Goal: Transaction & Acquisition: Purchase product/service

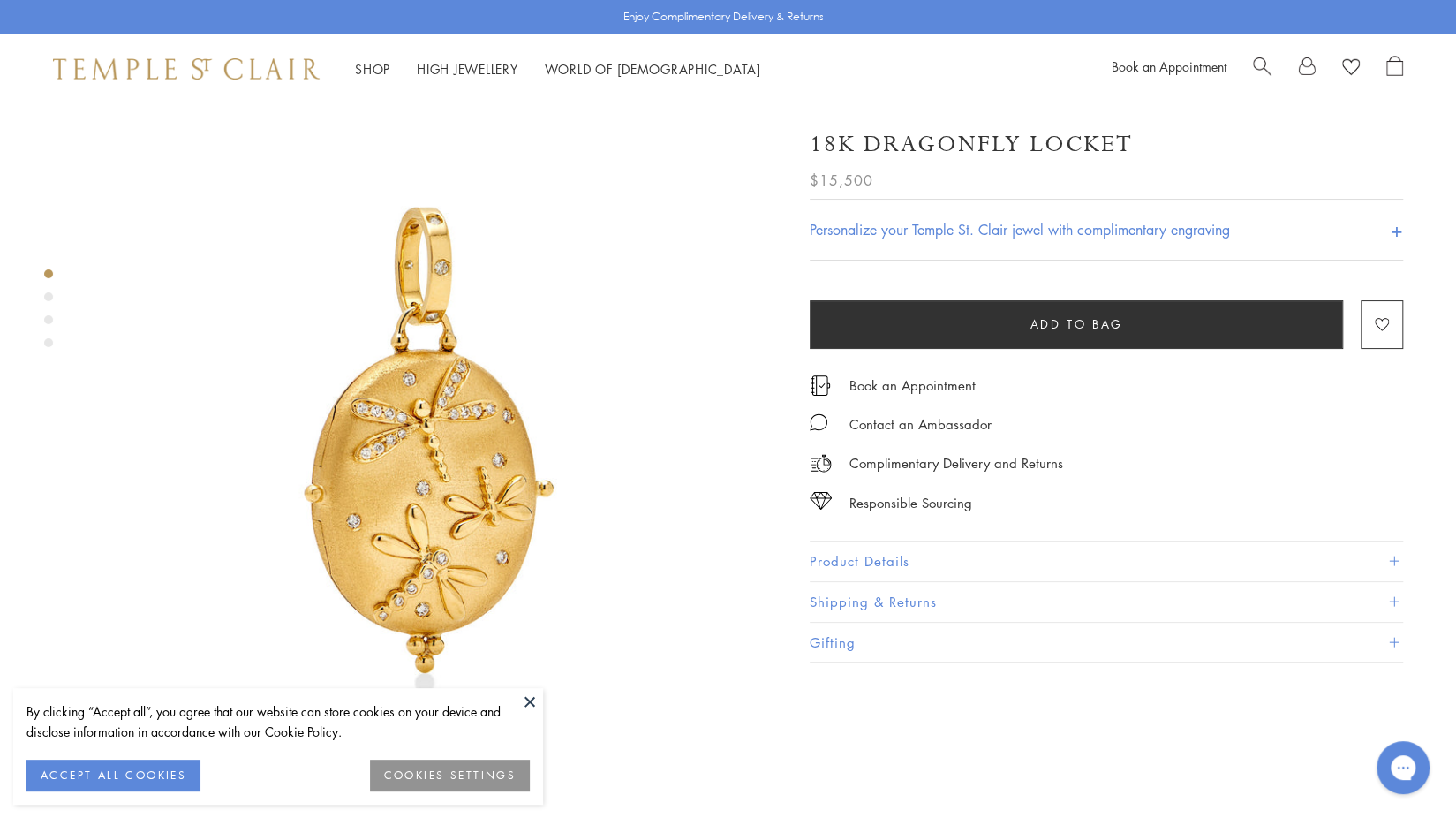
click at [877, 557] on button "Product Details" at bounding box center [1106, 562] width 593 height 39
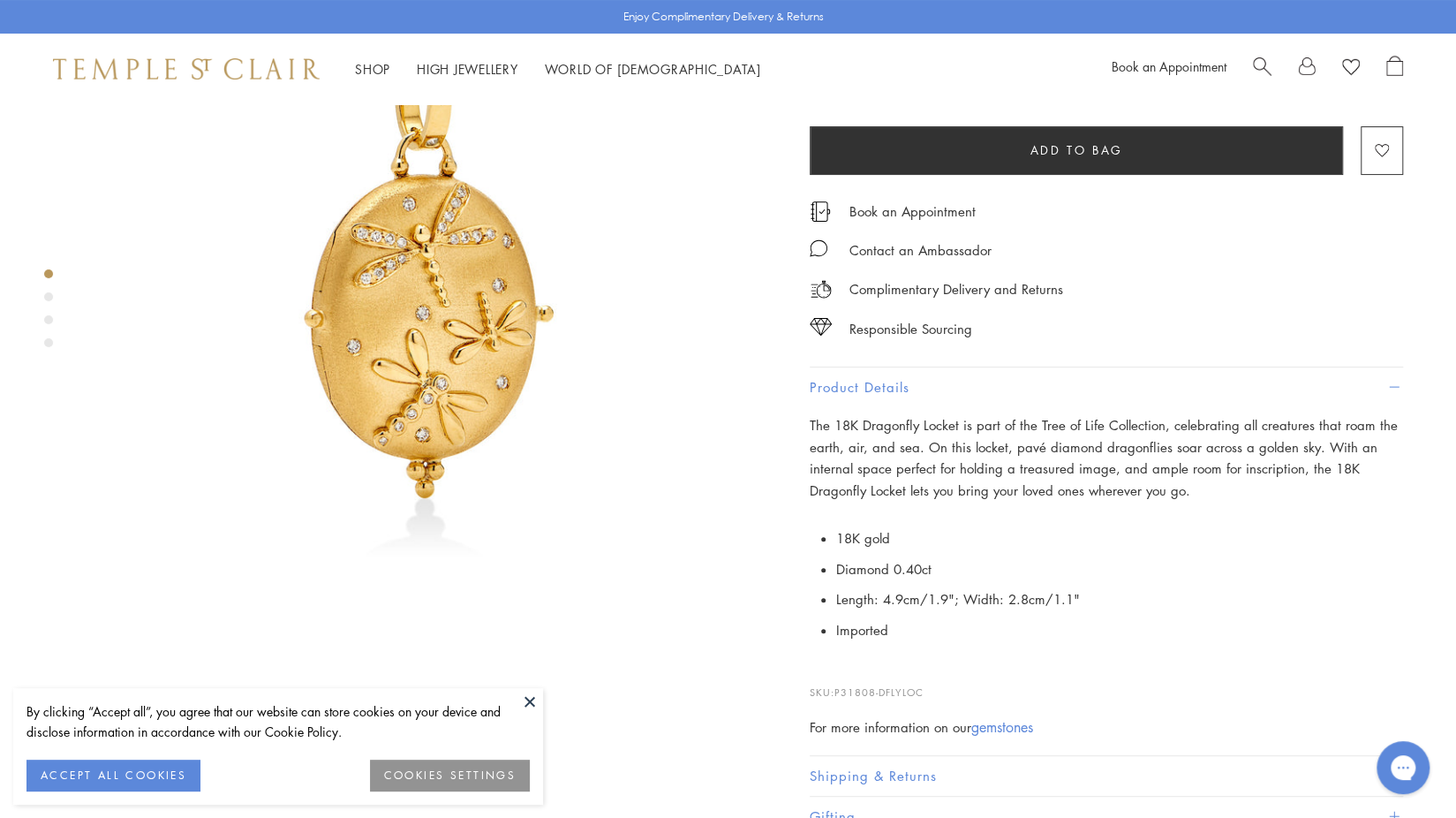
scroll to position [177, 0]
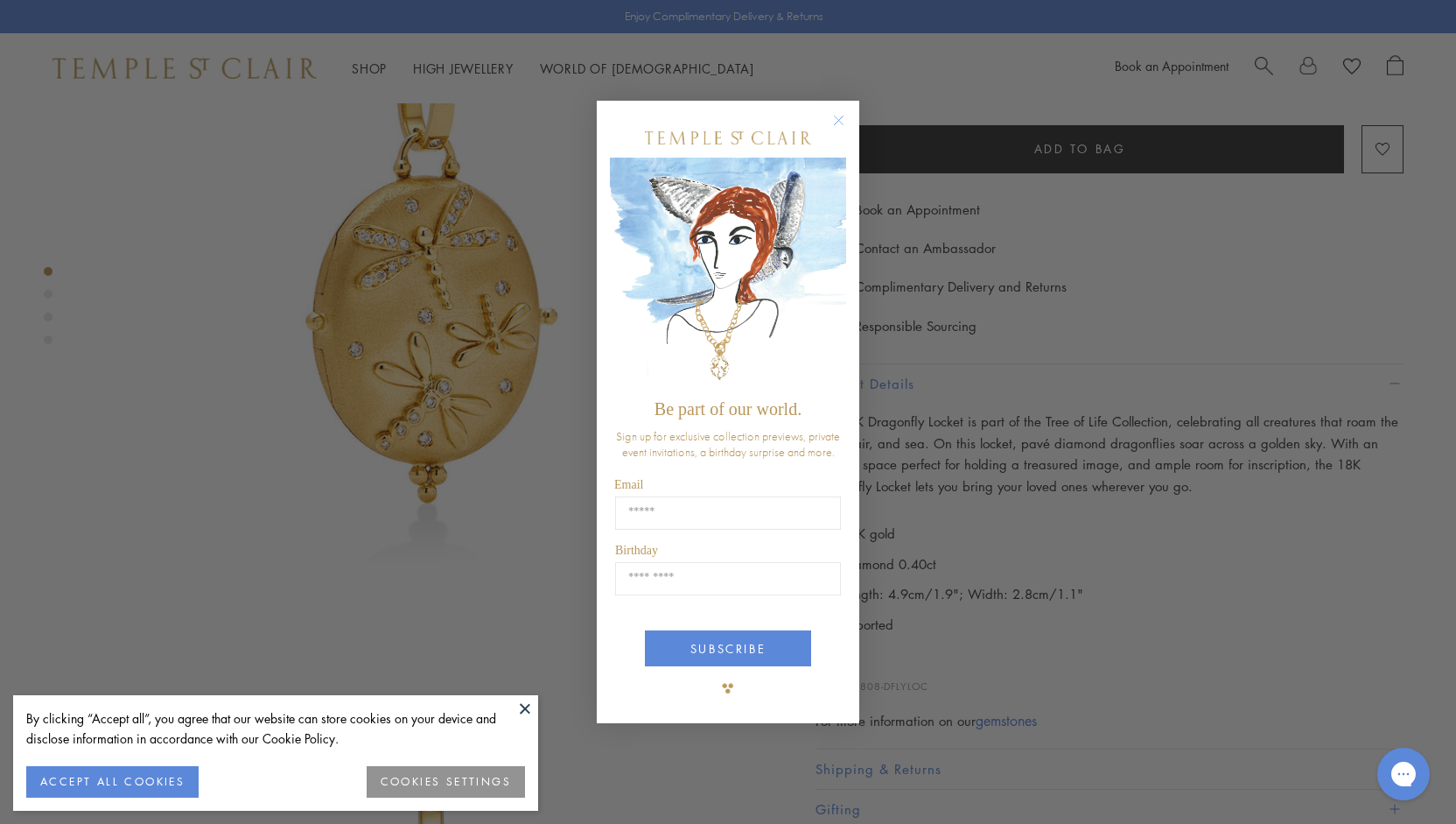
click at [840, 114] on circle "Close dialog" at bounding box center [839, 120] width 21 height 21
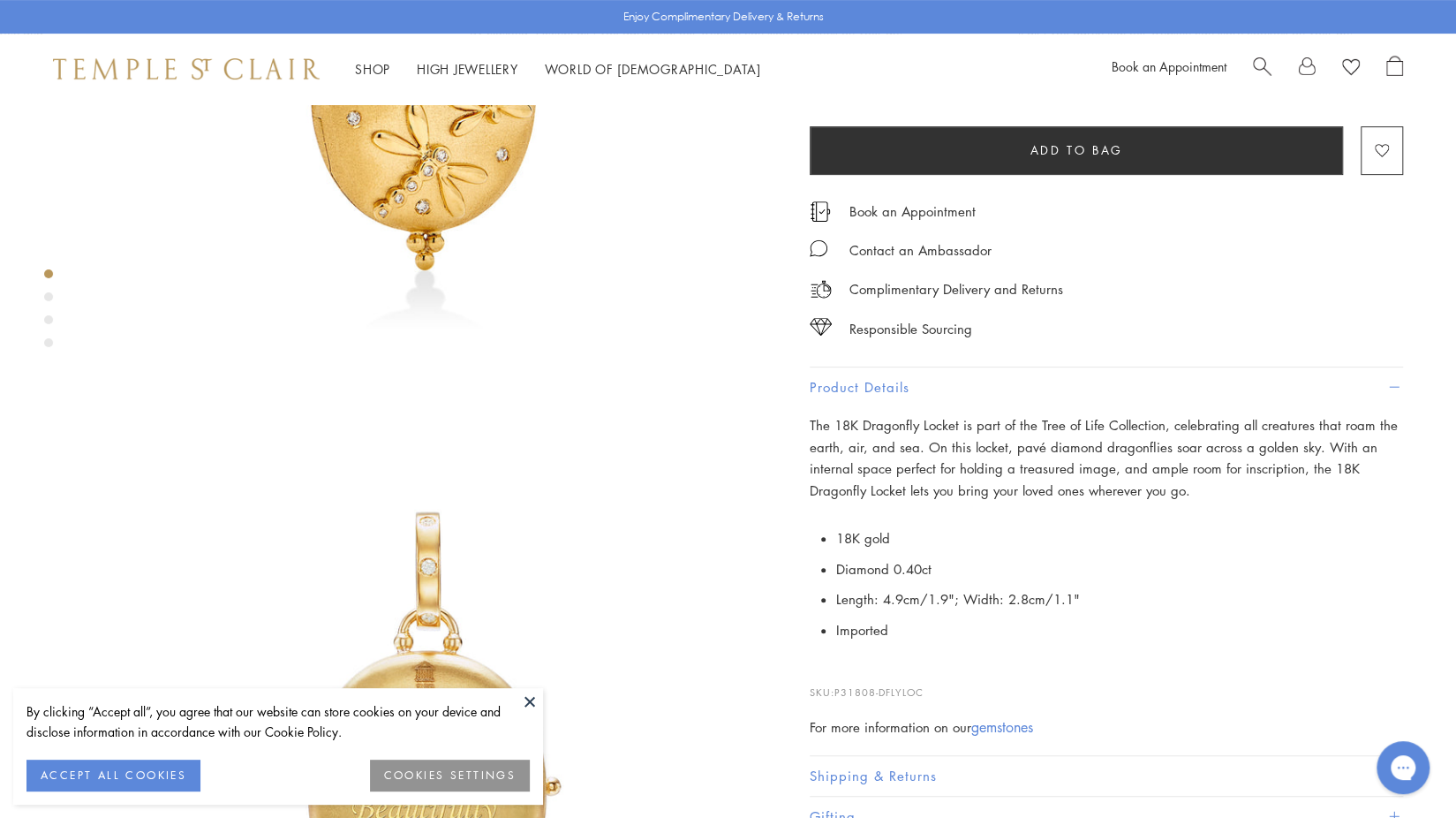
scroll to position [442, 0]
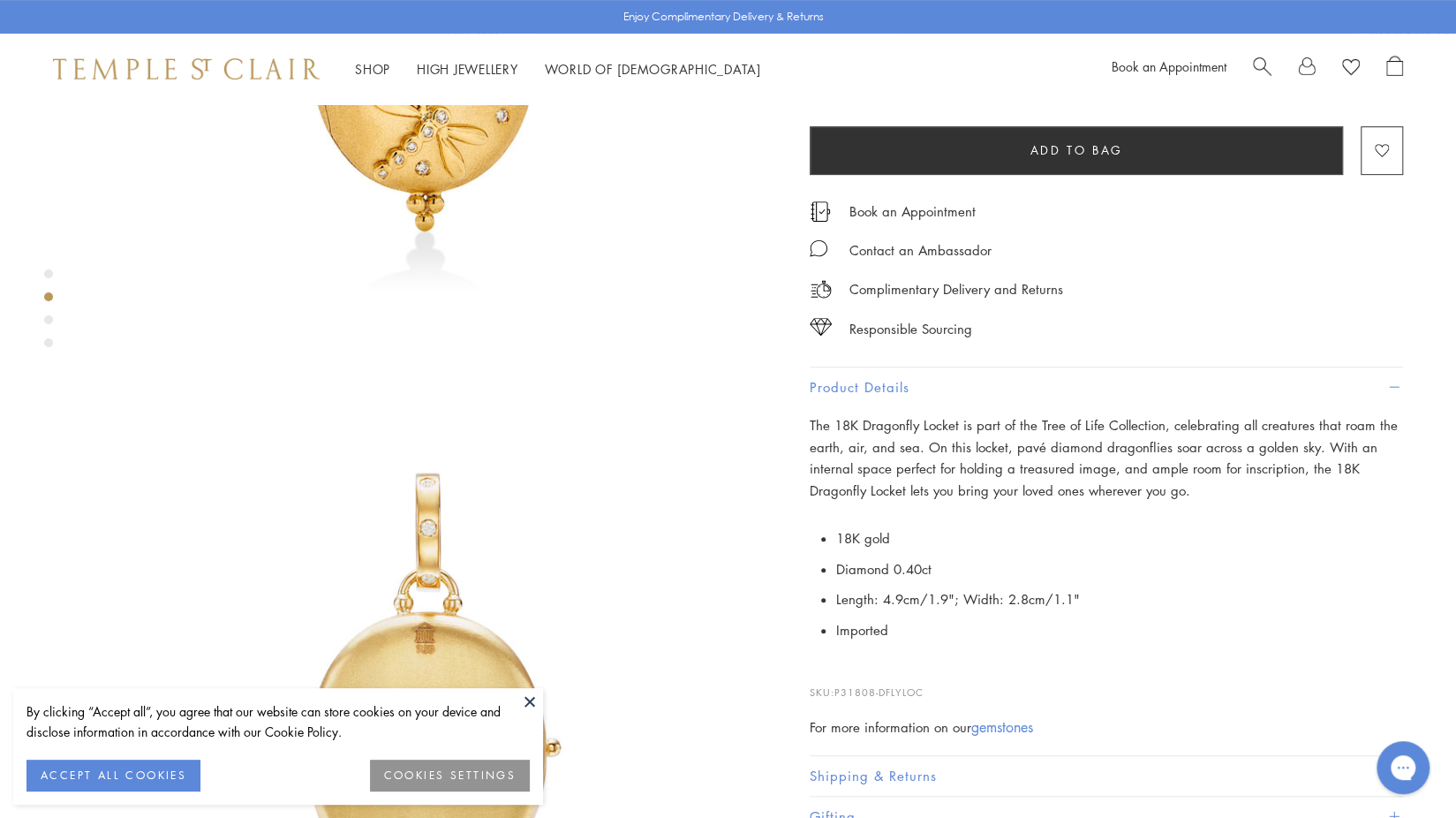
drag, startPoint x: 106, startPoint y: 767, endPoint x: 463, endPoint y: 761, distance: 357.1
click at [104, 767] on button "ACCEPT ALL COOKIES" at bounding box center [113, 776] width 174 height 32
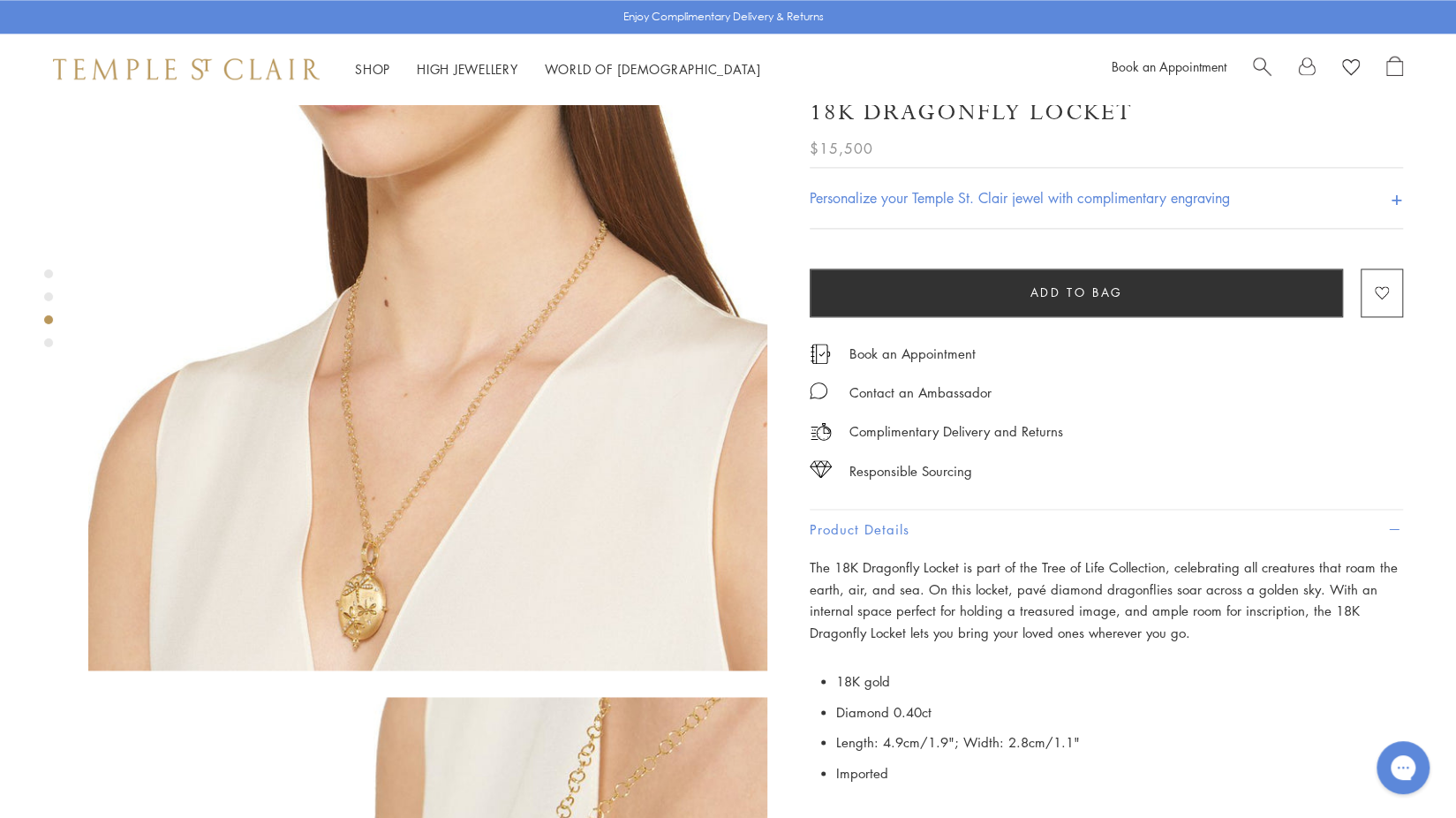
scroll to position [1413, 0]
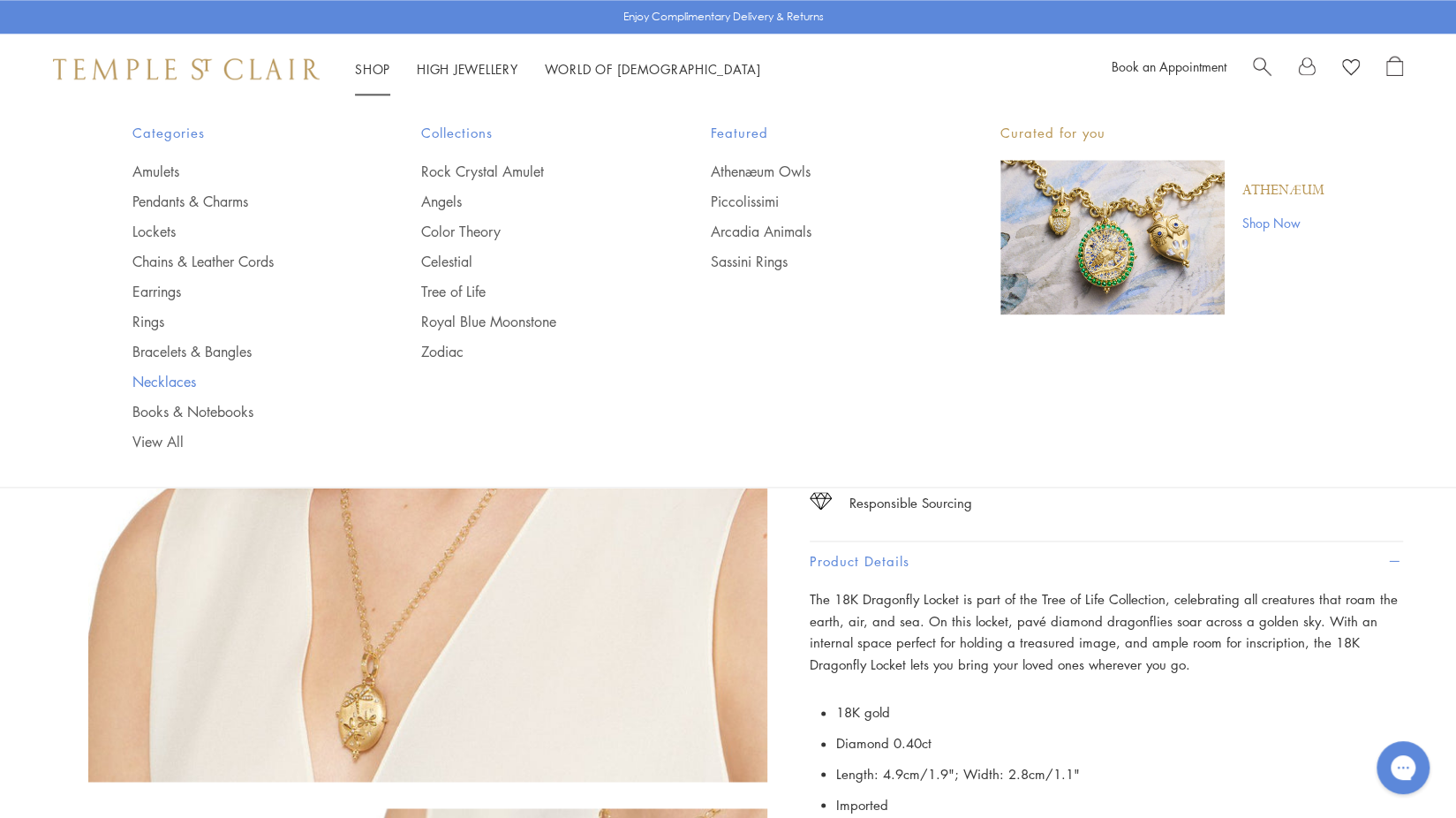
click at [182, 387] on link "Necklaces" at bounding box center [242, 381] width 219 height 20
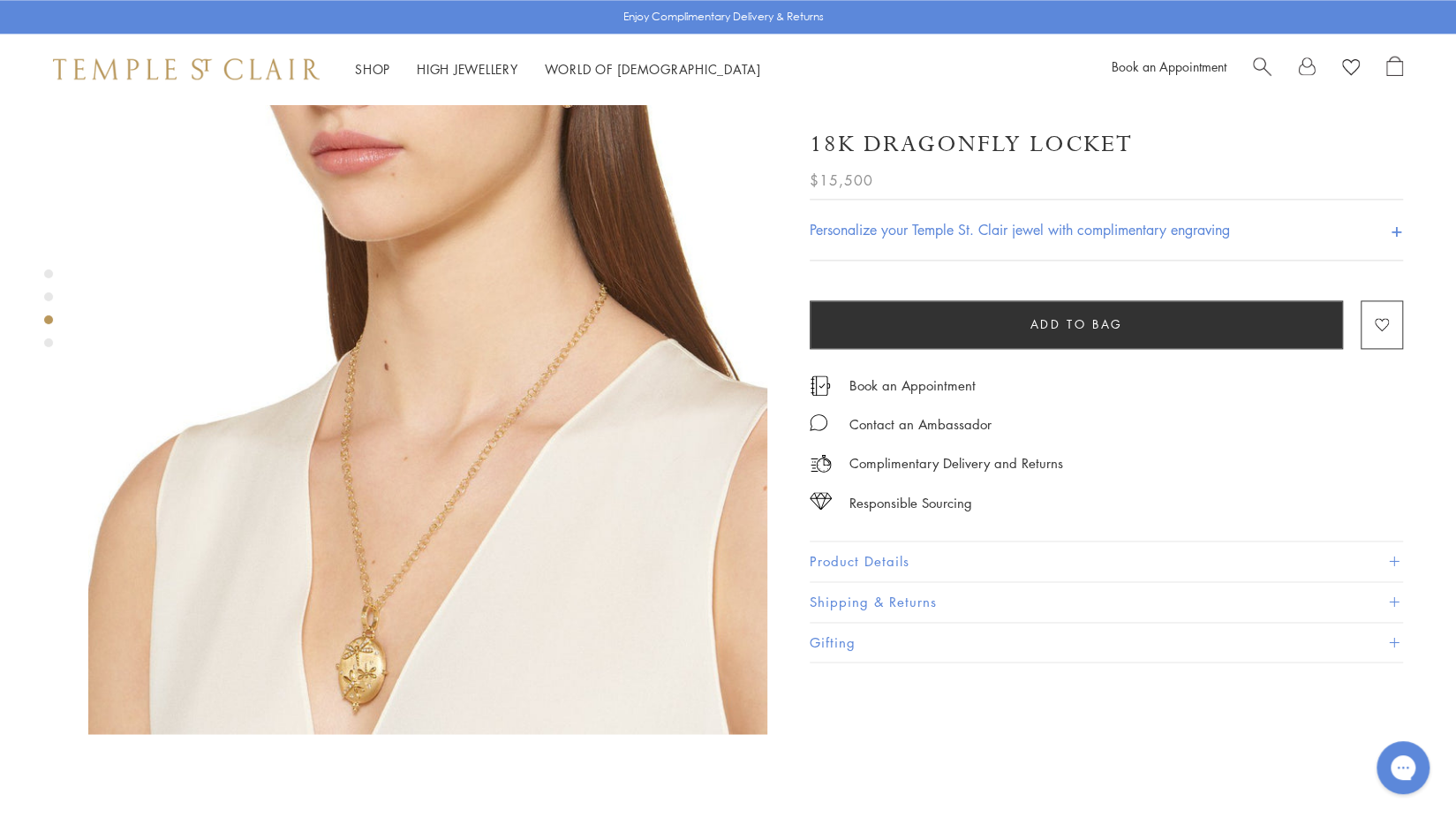
scroll to position [1501, 0]
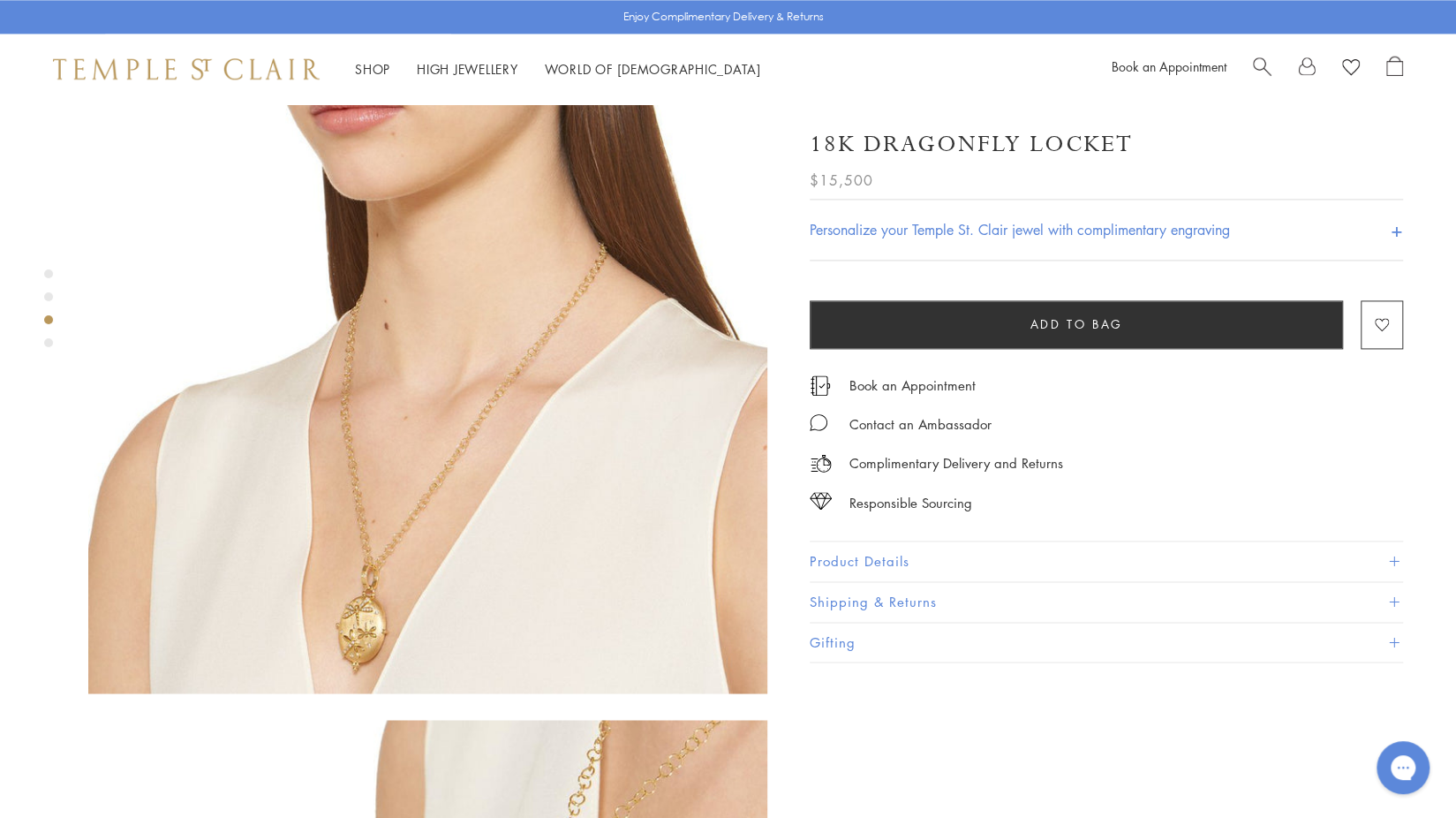
click at [870, 556] on button "Product Details" at bounding box center [1106, 562] width 593 height 39
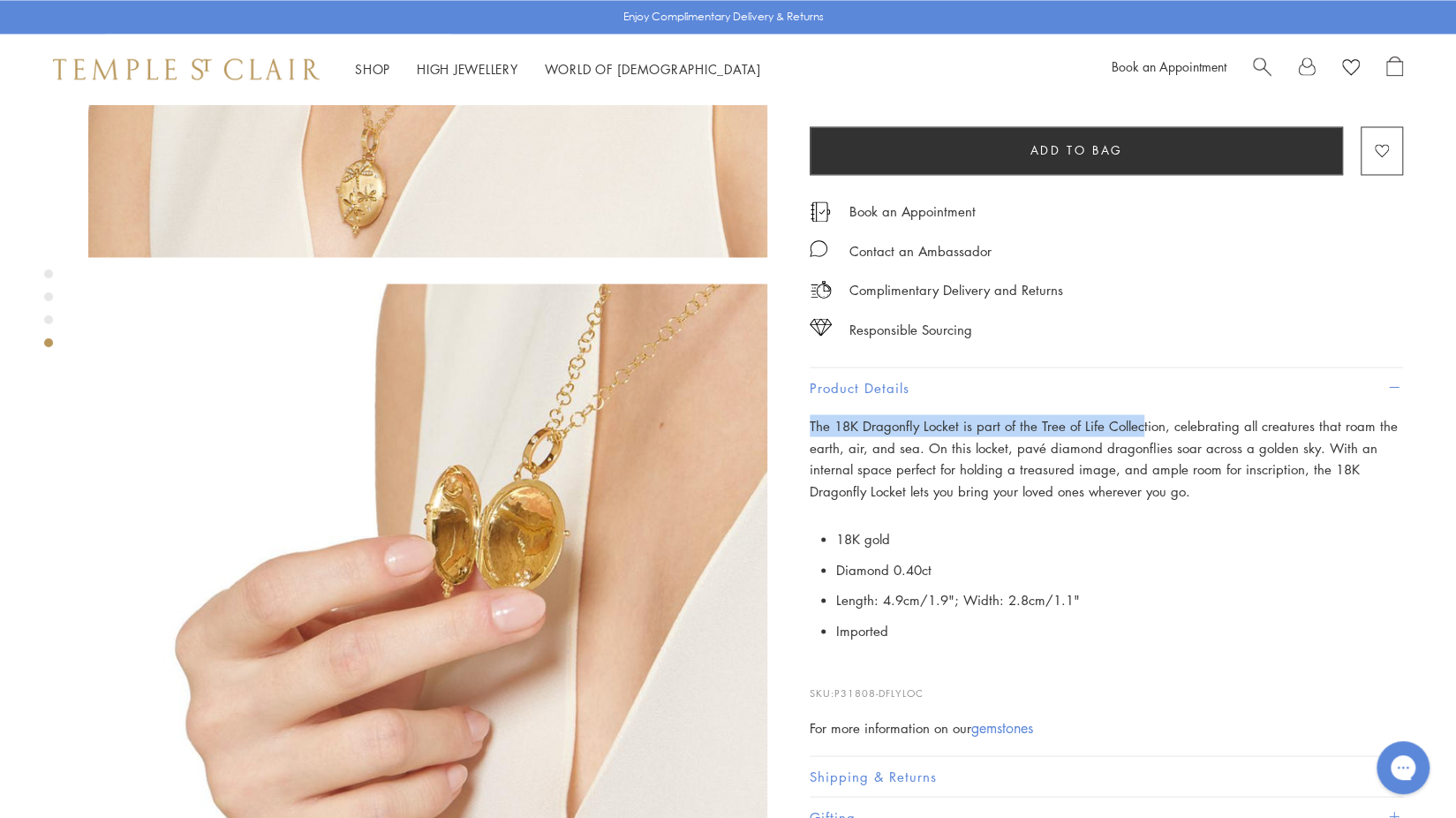
scroll to position [1943, 0]
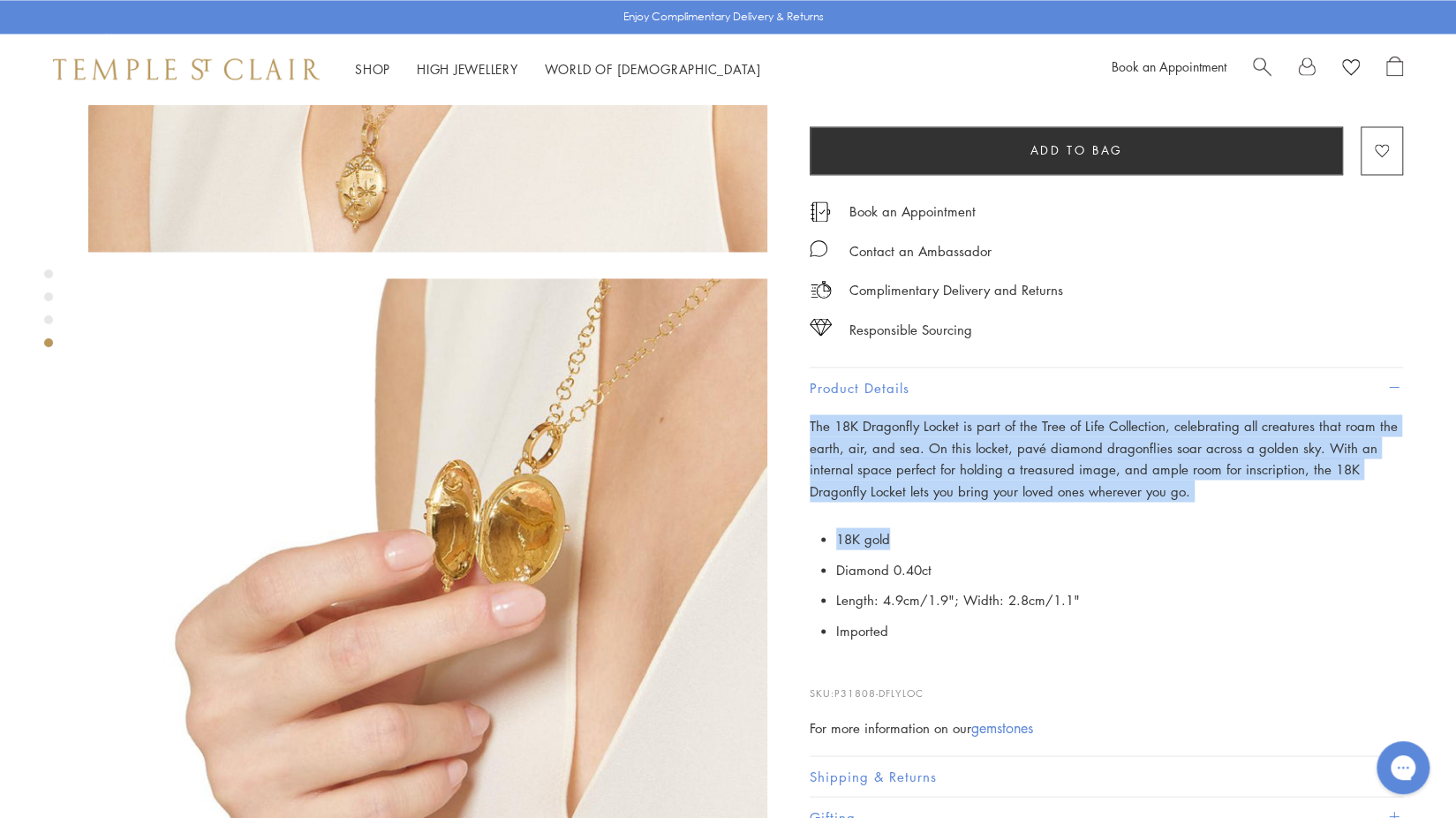
drag, startPoint x: 807, startPoint y: 418, endPoint x: 1131, endPoint y: 522, distance: 340.3
click at [1131, 522] on div "18K Dragonfly Locket $15,500 The 18K Dragonfly Locket is part of the Tree of Li…" at bounding box center [1094, 387] width 619 height 900
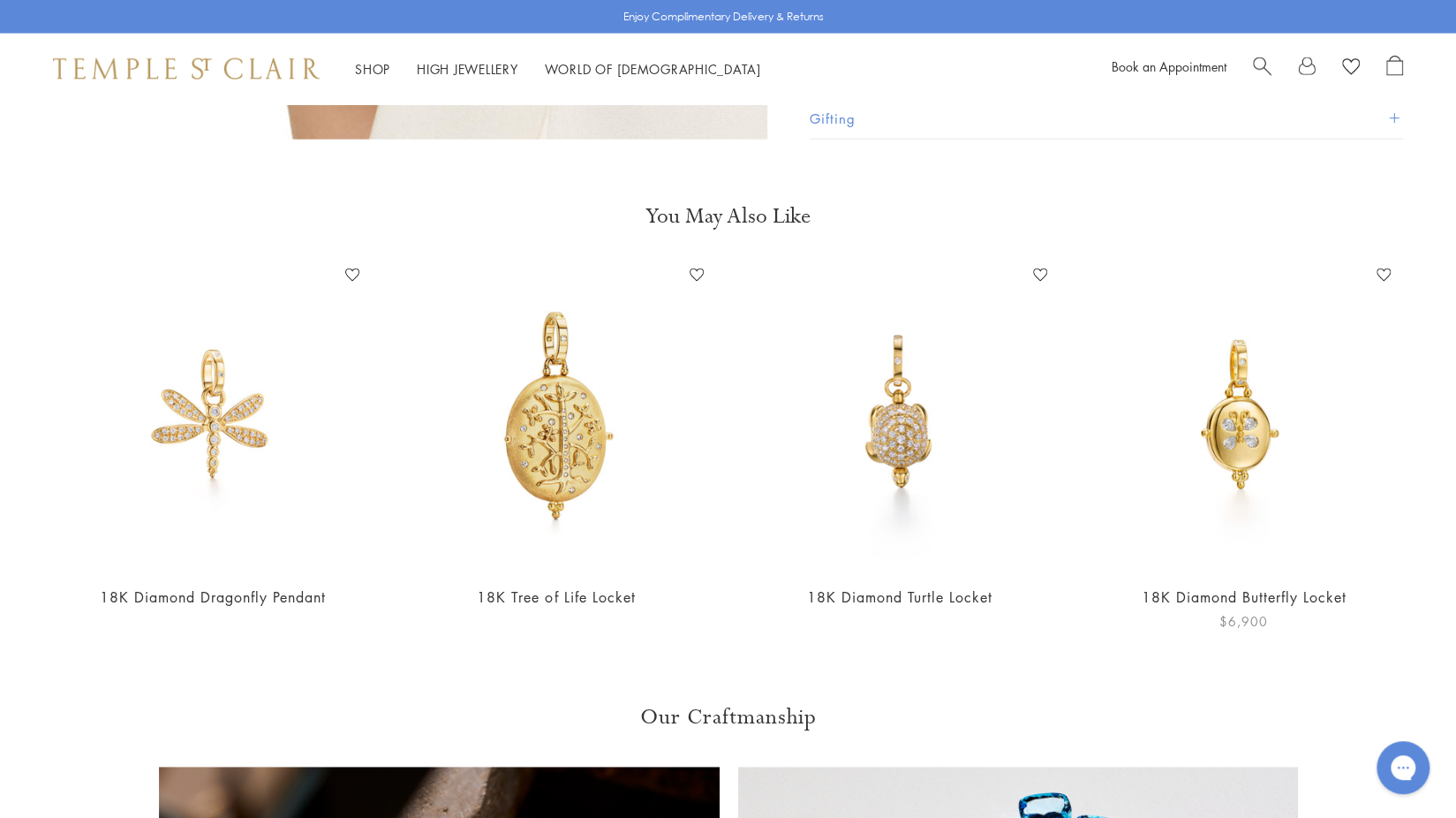
scroll to position [2739, 0]
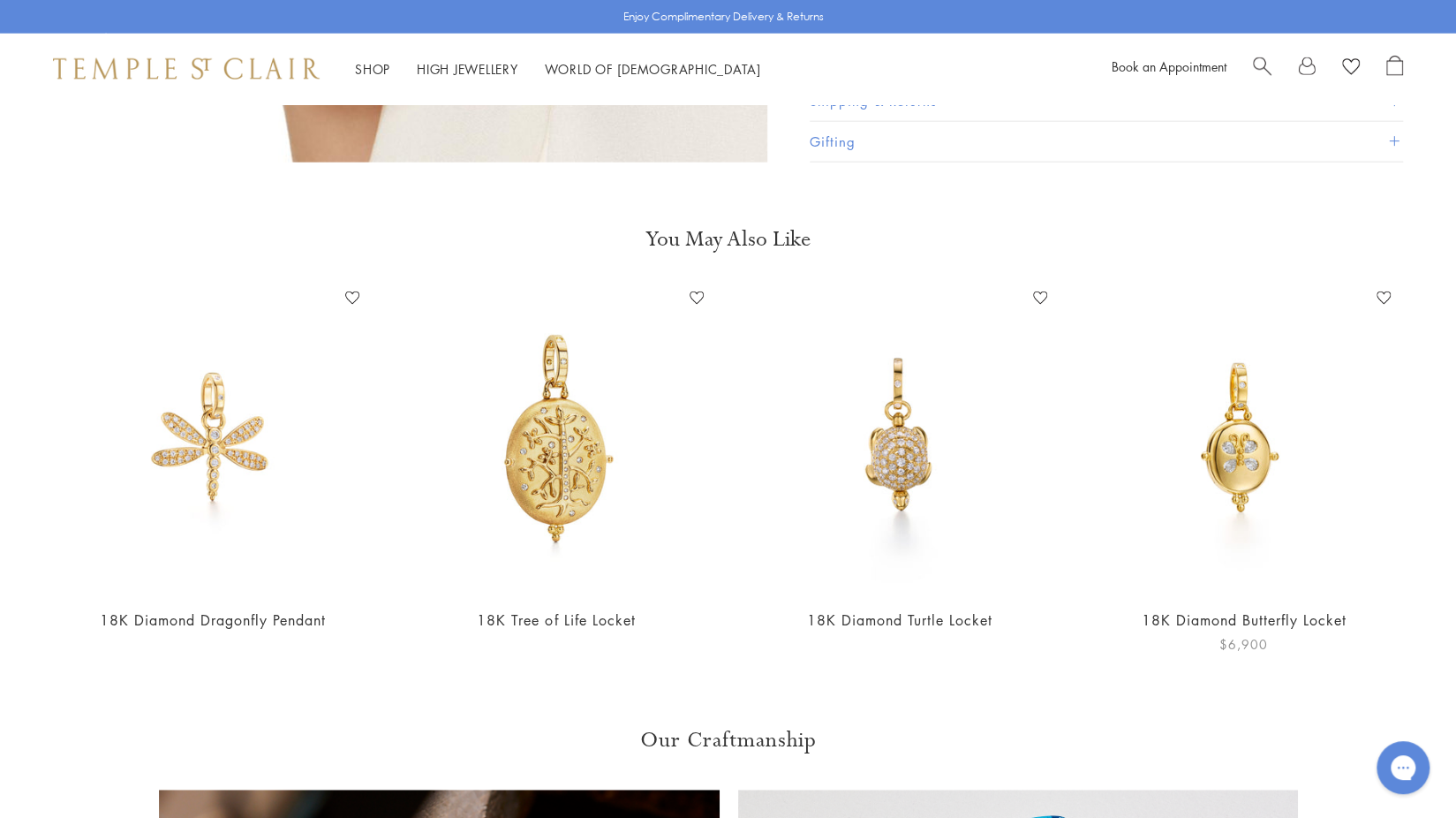
click at [1258, 355] on img at bounding box center [1244, 438] width 308 height 308
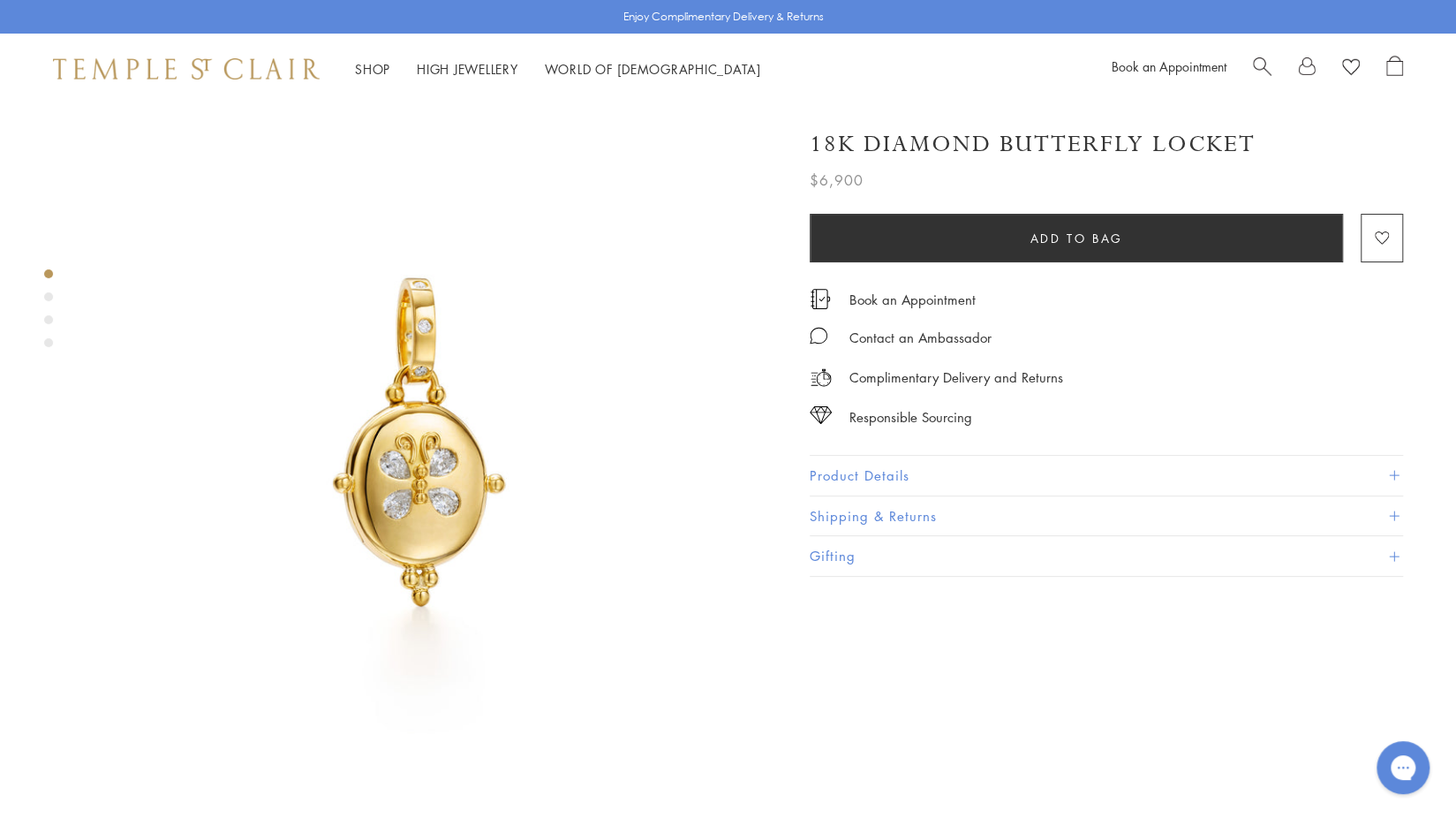
click at [885, 469] on button "Product Details" at bounding box center [1106, 475] width 593 height 39
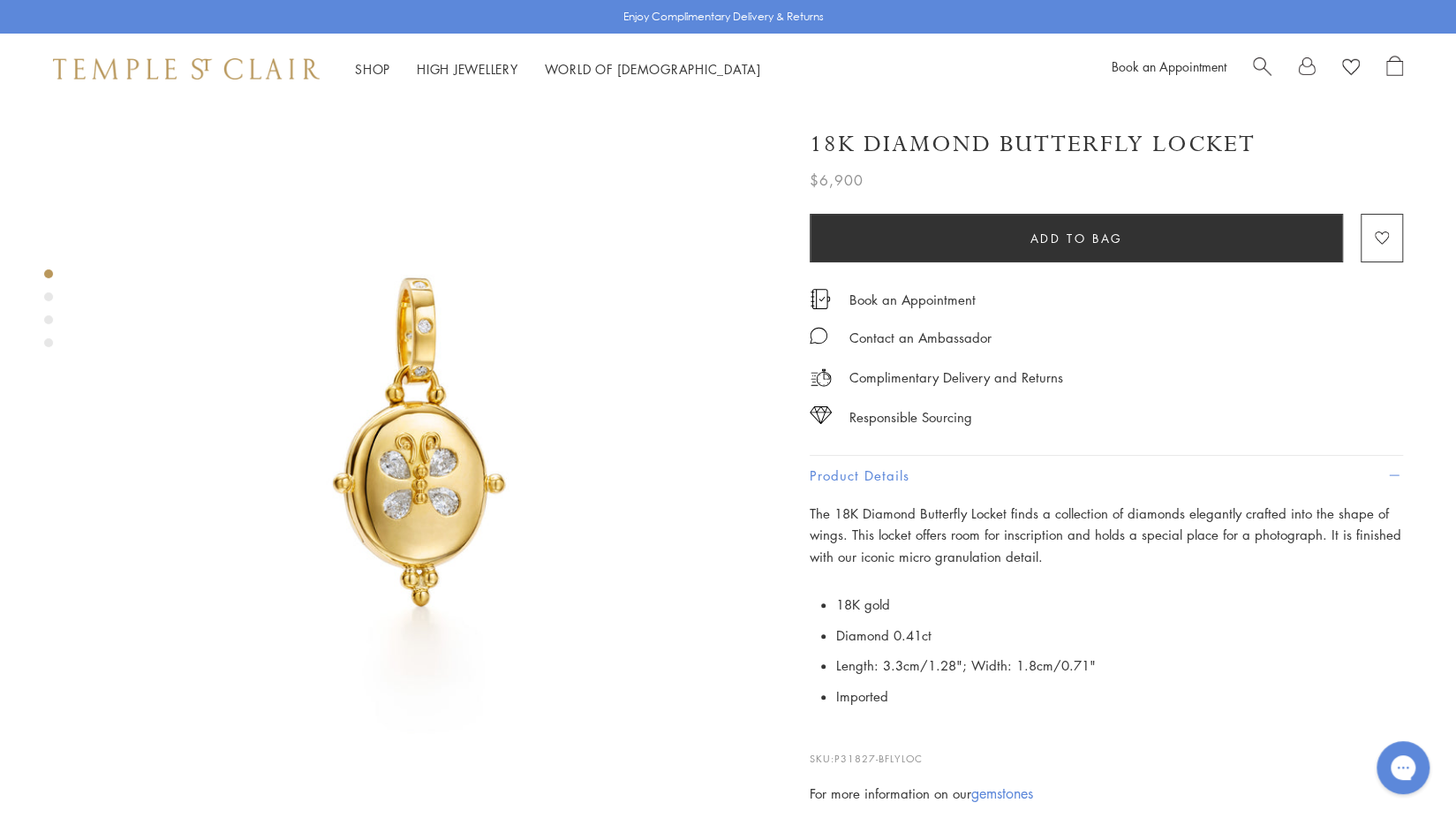
click at [51, 341] on div "Product gallery navigation" at bounding box center [48, 342] width 8 height 8
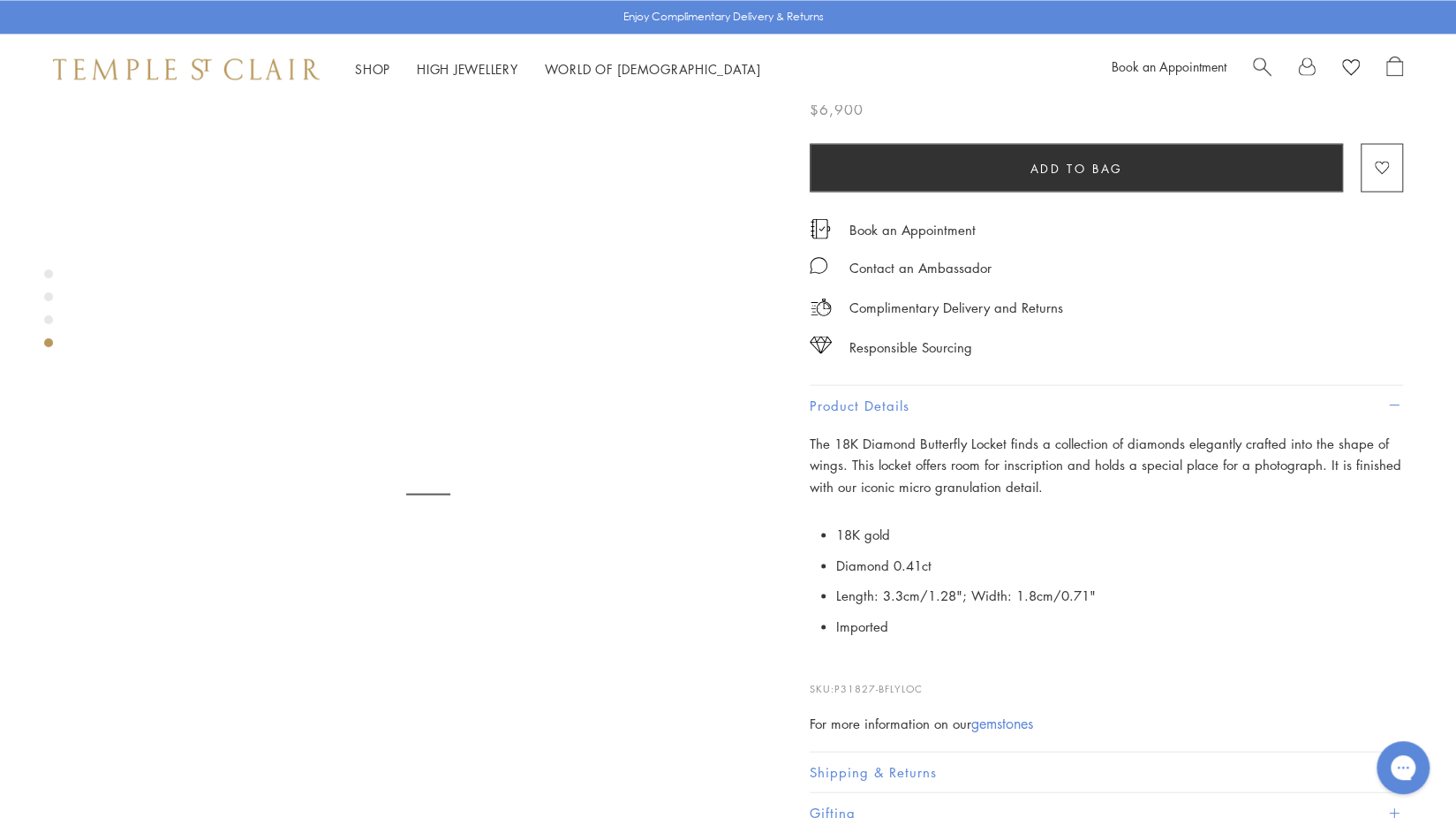
scroll to position [2070, 0]
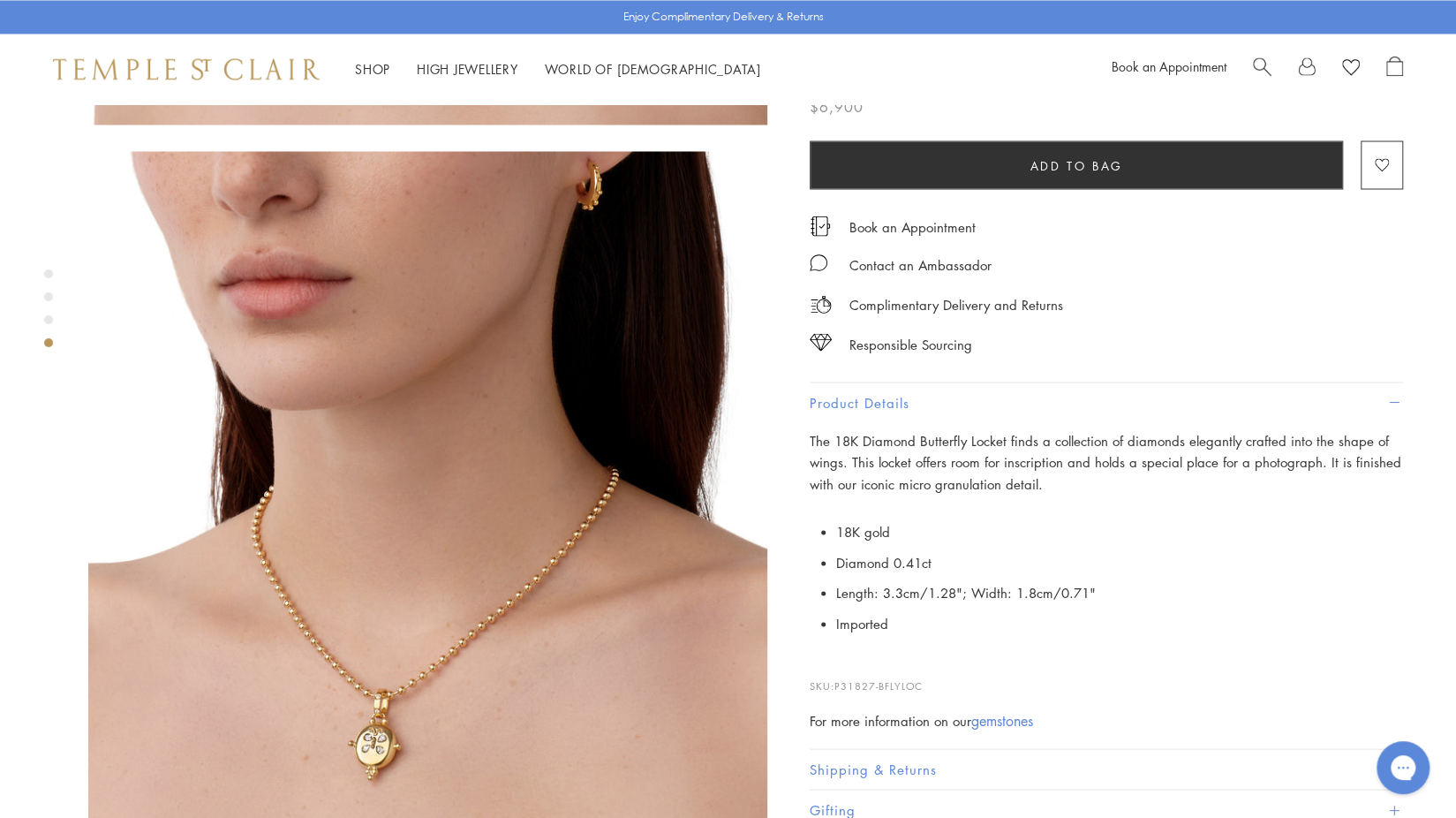
click at [46, 312] on div "Product gallery navigation" at bounding box center [48, 313] width 8 height 96
click at [46, 315] on div "Product gallery navigation" at bounding box center [48, 313] width 8 height 96
click at [46, 321] on div "Product gallery navigation" at bounding box center [48, 319] width 8 height 8
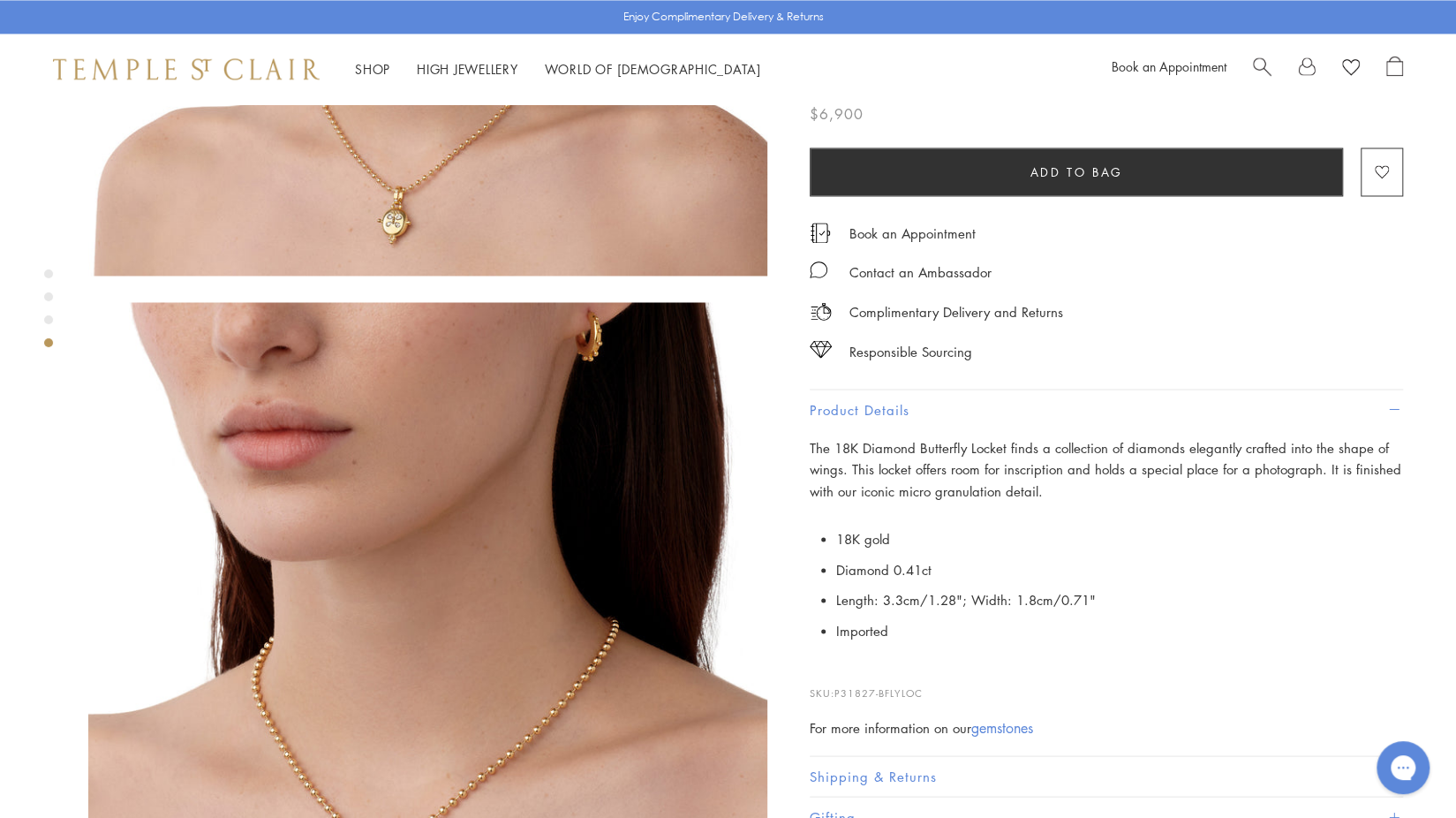
scroll to position [1833, 0]
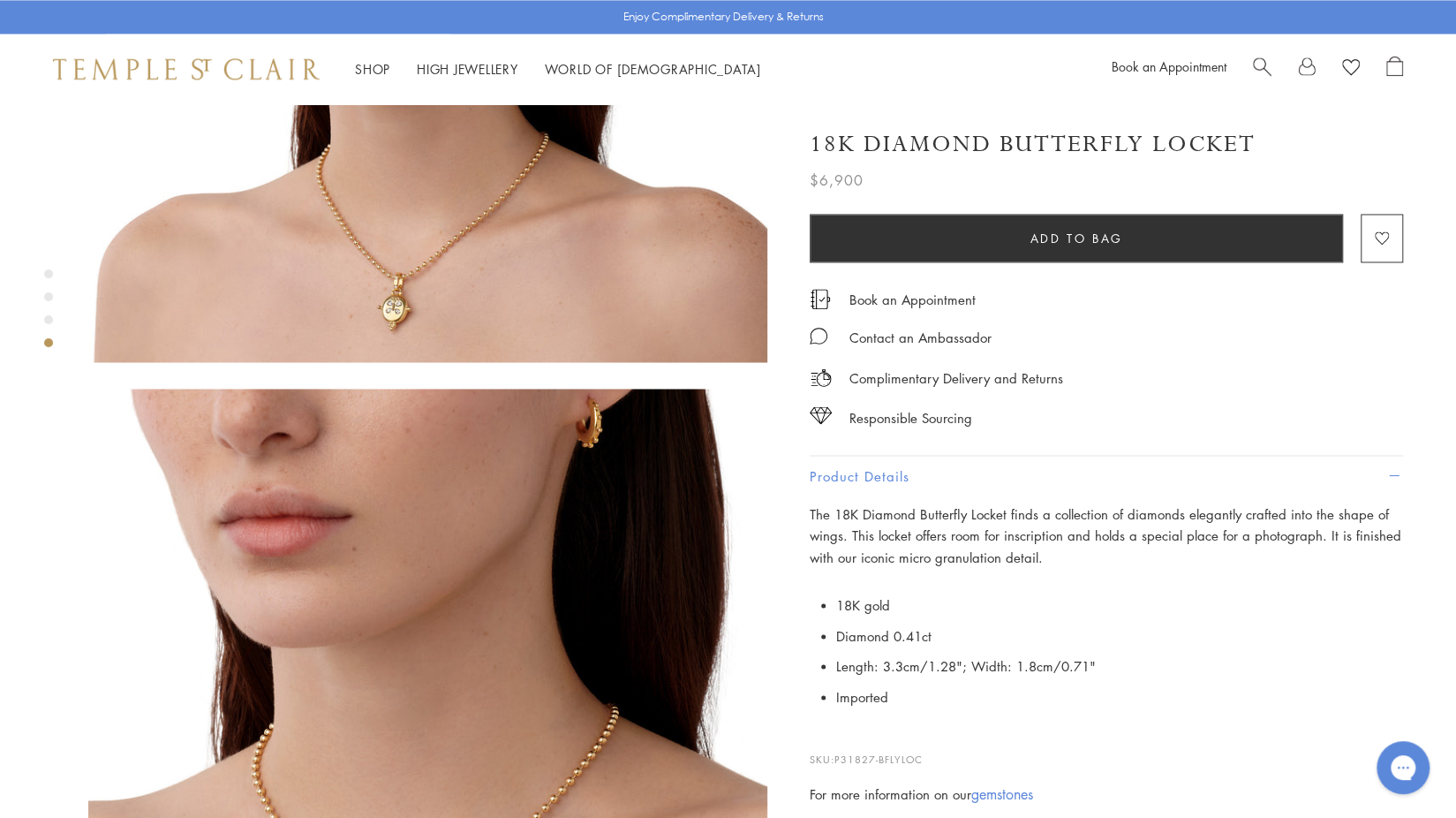
drag, startPoint x: 336, startPoint y: 71, endPoint x: 334, endPoint y: 46, distance: 25.1
click at [153, 65] on div "Shop Shop Categories Amulets Pendants & Charms Lockets Chains & Leather Cords E…" at bounding box center [427, 69] width 748 height 22
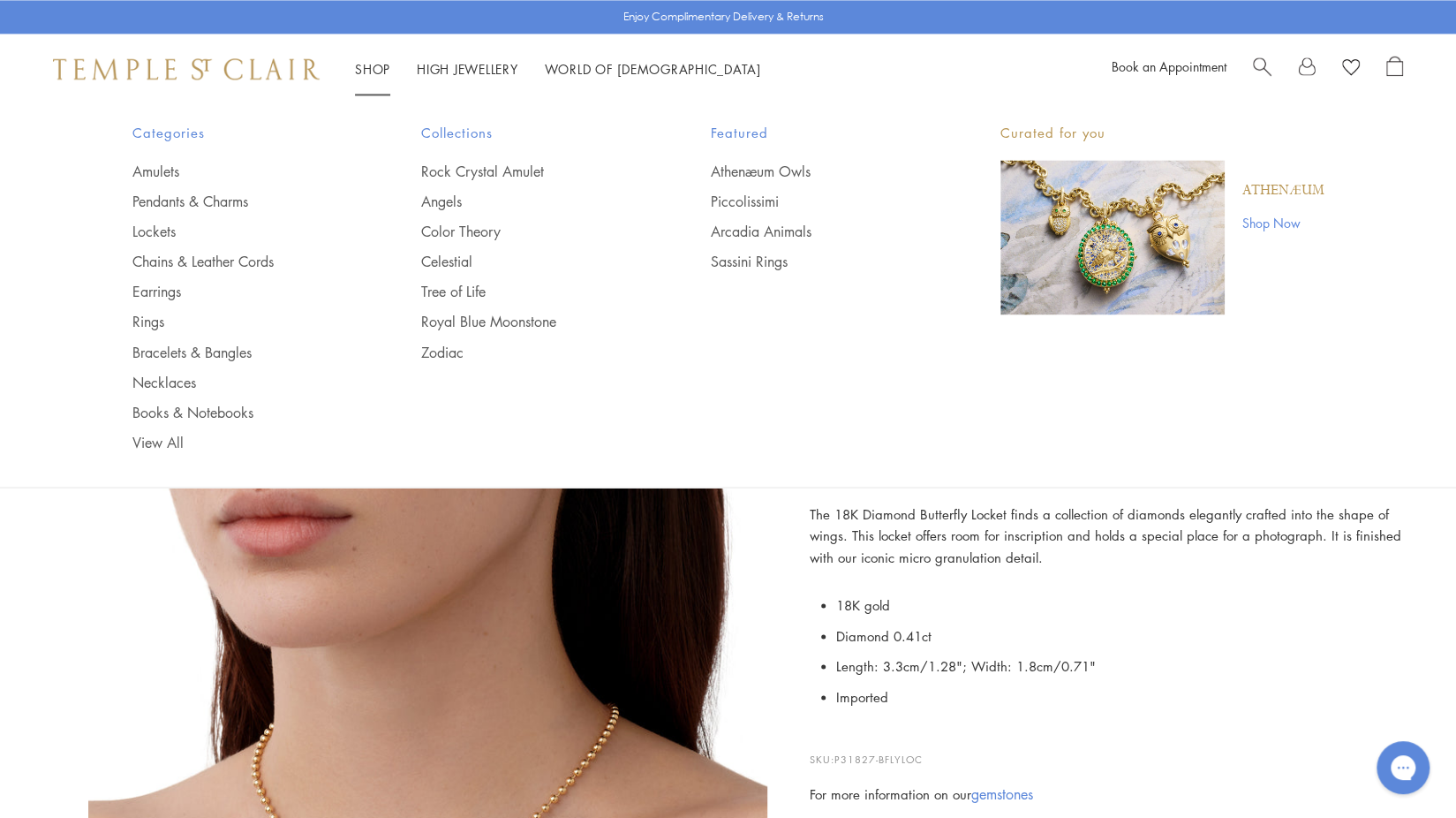
click at [238, 249] on ul "Amulets Pendants & Charms Lockets Chains & Leather Cords Earrings Rings Bracele…" at bounding box center [242, 307] width 219 height 290
click at [238, 255] on link "Chains & Leather Cords" at bounding box center [242, 261] width 219 height 20
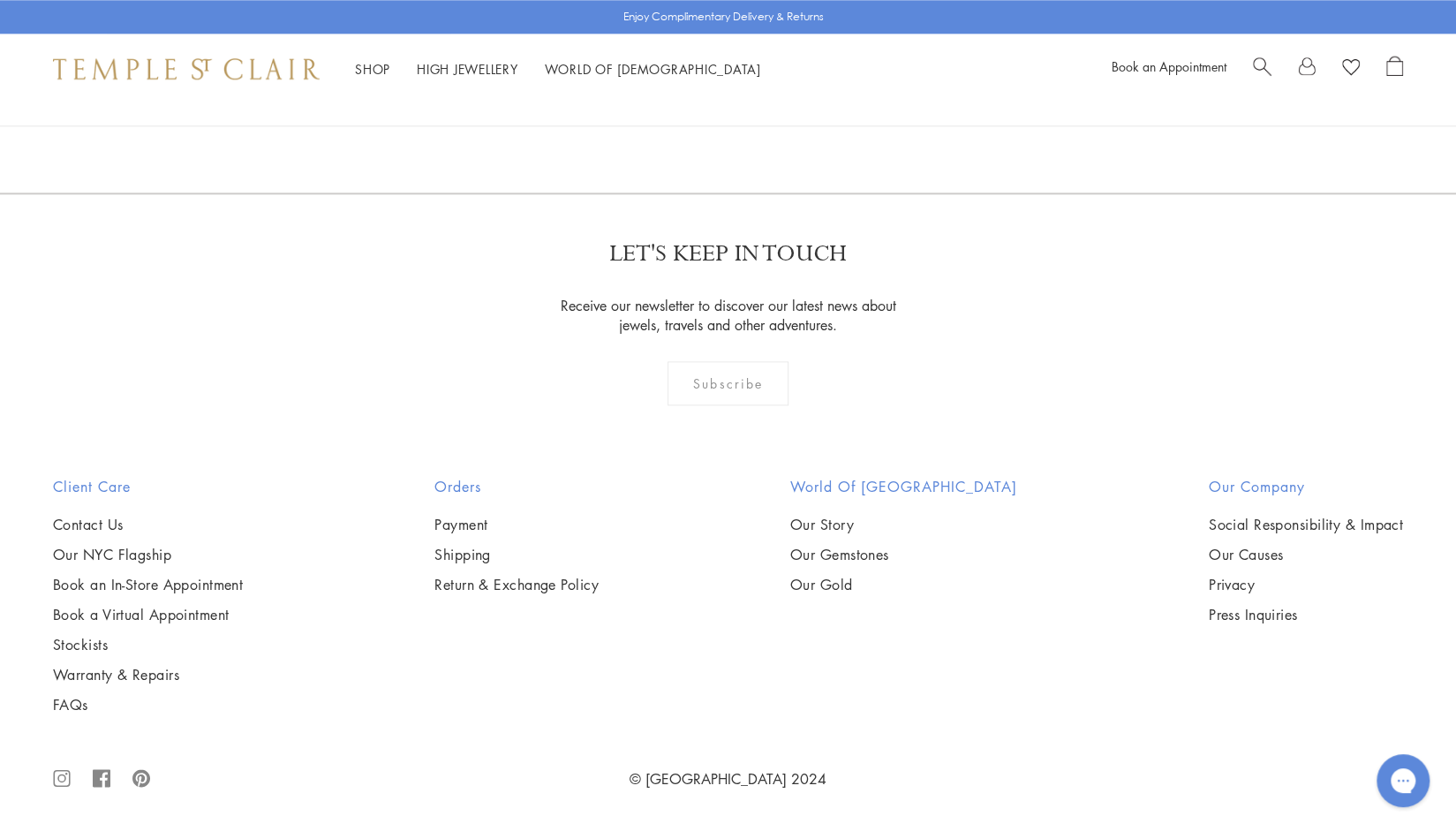
scroll to position [3710, 0]
click at [0, 0] on img at bounding box center [0, 0] width 0 height 0
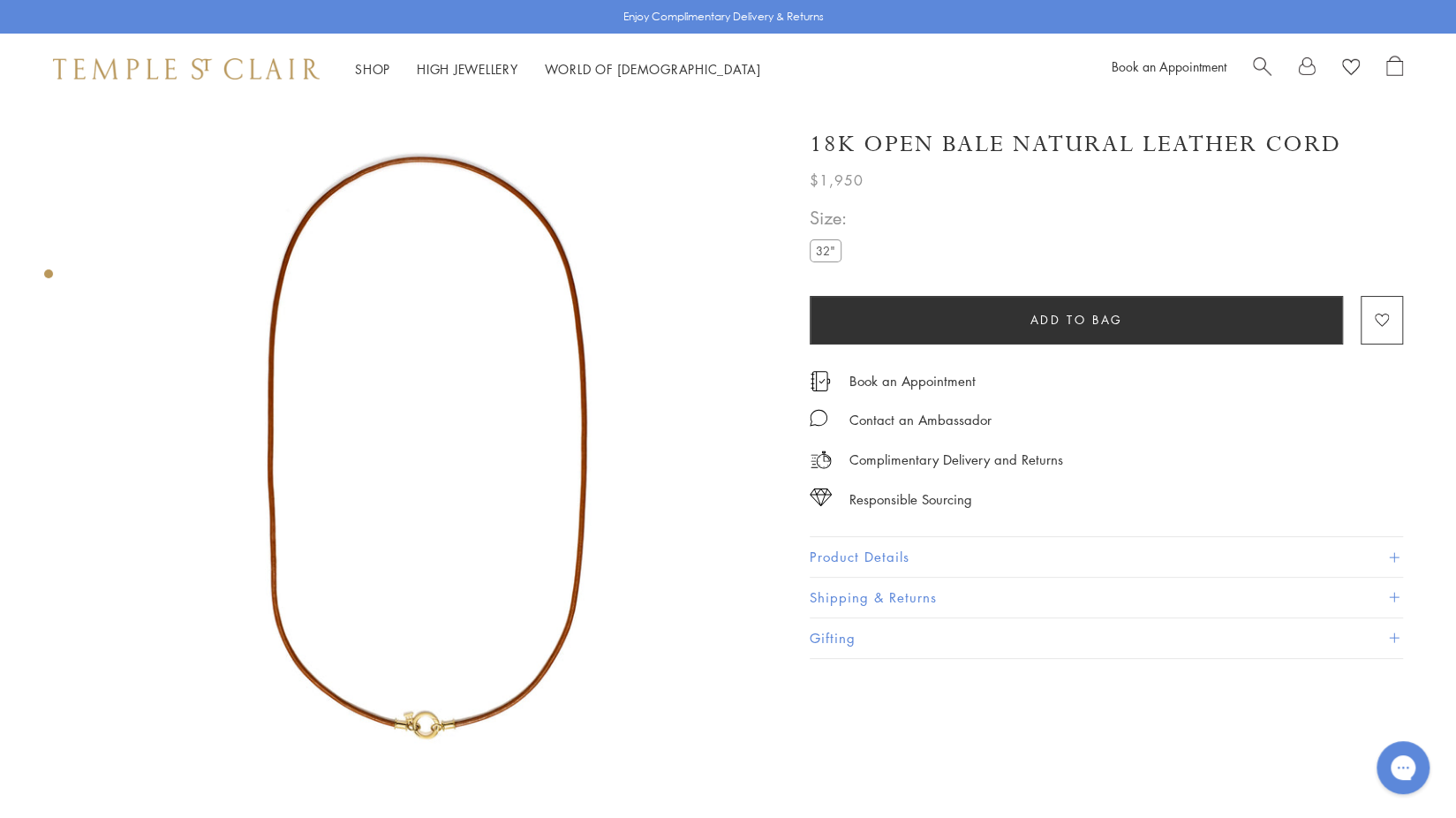
click at [886, 552] on button "Product Details" at bounding box center [1106, 557] width 593 height 39
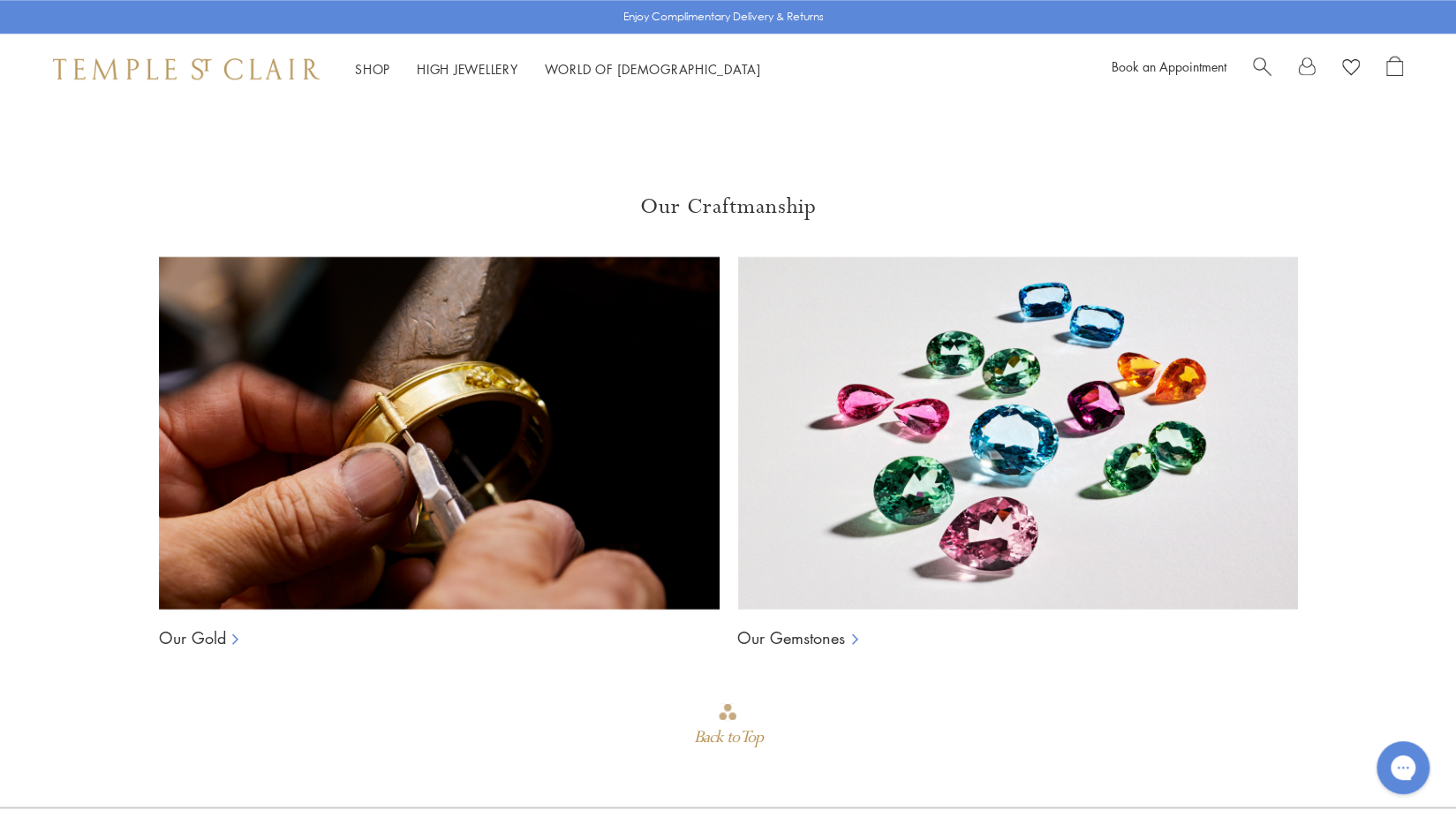
scroll to position [1413, 0]
